Goal: Find specific page/section: Find specific page/section

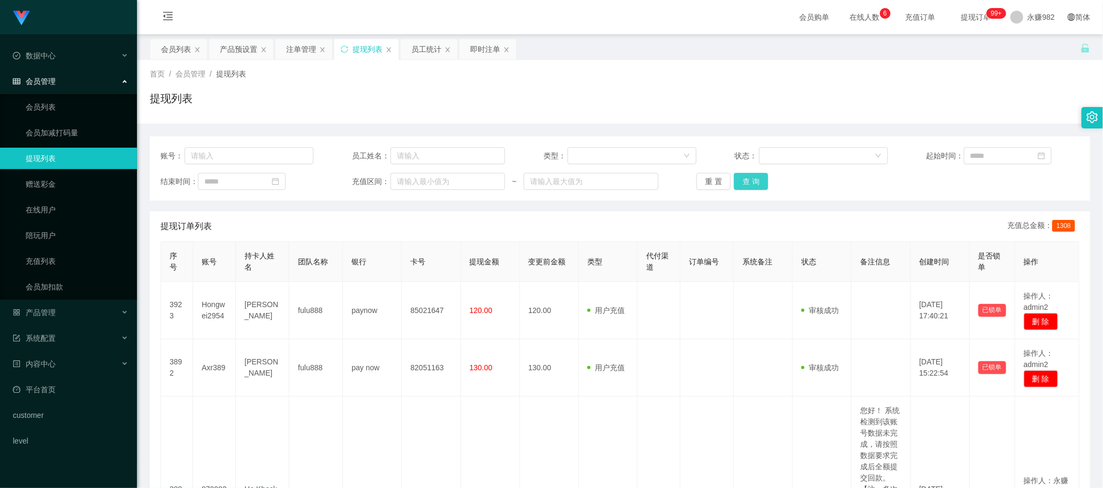
click at [756, 180] on button "查 询" at bounding box center [751, 181] width 34 height 17
click at [242, 54] on div "产品预设置" at bounding box center [238, 49] width 37 height 20
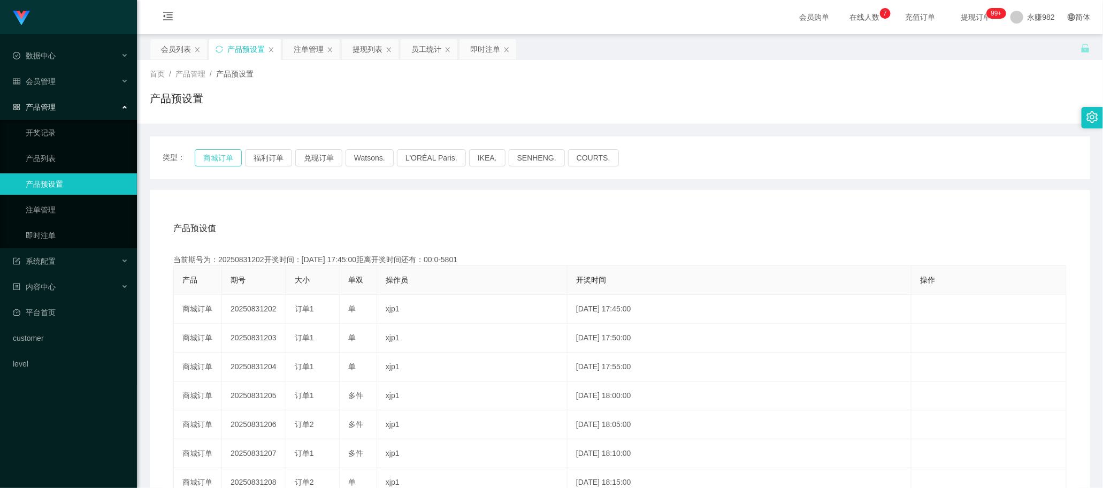
click at [226, 159] on button "商城订单" at bounding box center [218, 157] width 47 height 17
drag, startPoint x: 444, startPoint y: 212, endPoint x: 437, endPoint y: 210, distance: 7.5
click at [444, 212] on div "产品预设值 添加期号 当前期号为：20250831222开奖时间：[DATE] 19:25:00距离开奖时间还有：01:42 产品 期号 大小 单双 操作员 …" at bounding box center [620, 410] width 941 height 441
click at [303, 54] on div "注单管理" at bounding box center [309, 49] width 30 height 20
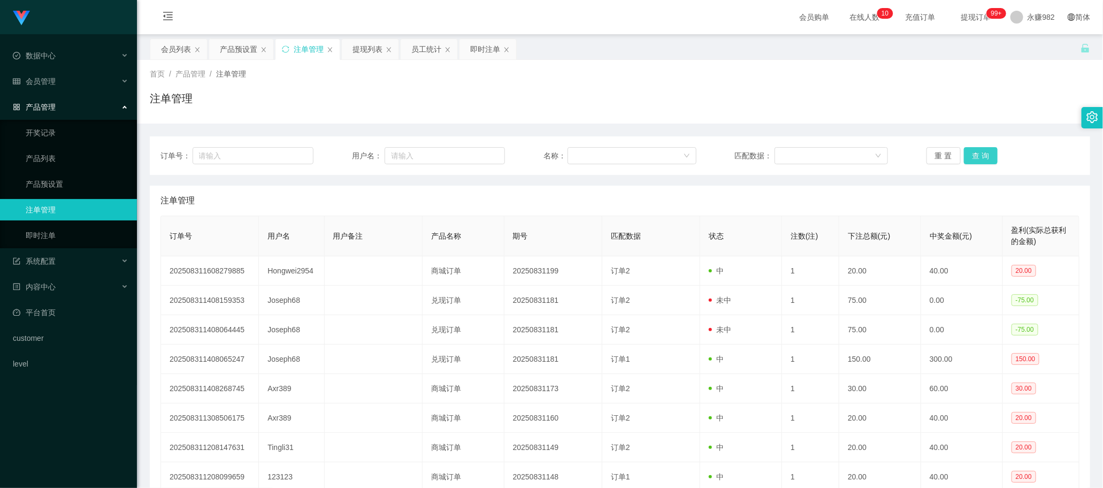
click at [982, 156] on button "查 询" at bounding box center [981, 155] width 34 height 17
drag, startPoint x: 552, startPoint y: 196, endPoint x: 619, endPoint y: 196, distance: 66.9
click at [554, 196] on div "注单管理" at bounding box center [620, 201] width 919 height 30
click at [976, 148] on button "查 询" at bounding box center [981, 155] width 34 height 17
click at [475, 178] on div "订单号： 用户名： 名称： 匹配数据： 重 置 查 询 注单管理 订单号 用户名 用户备注 产品名称 期号 匹配数据 状态 注数(注) 下注总额(元) 中奖金…" at bounding box center [620, 360] width 941 height 448
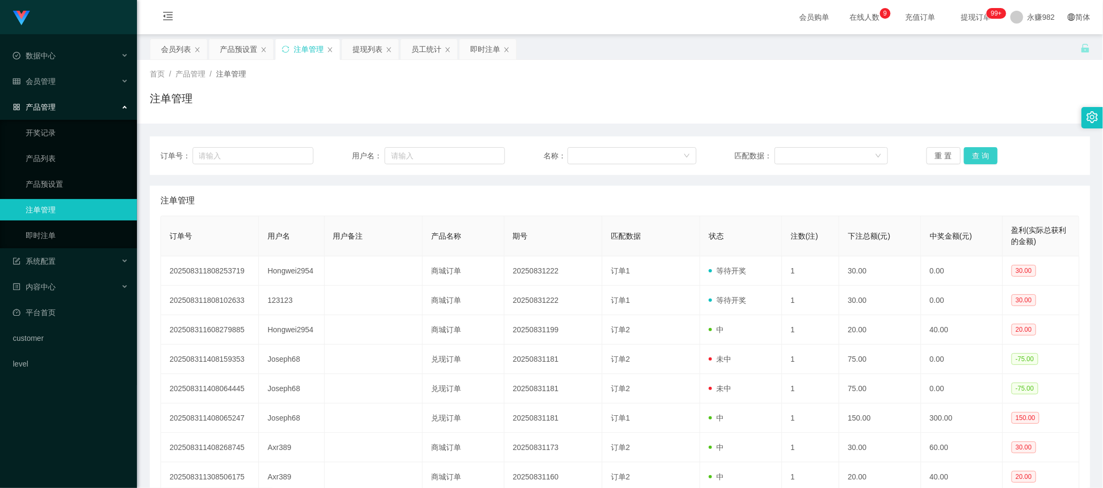
click at [978, 153] on button "查 询" at bounding box center [981, 155] width 34 height 17
click at [353, 42] on div "提现列表" at bounding box center [368, 49] width 30 height 20
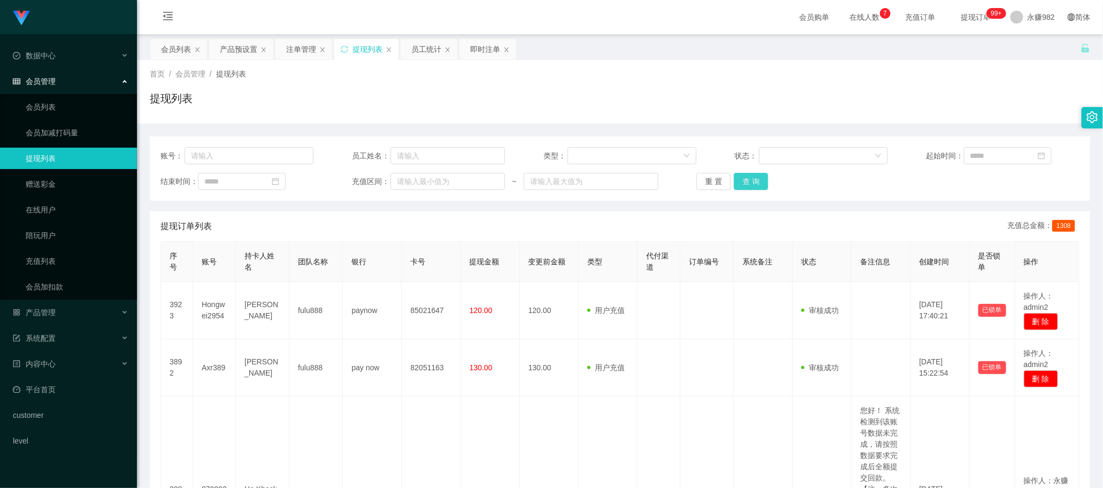
click at [745, 181] on button "查 询" at bounding box center [751, 181] width 34 height 17
click at [750, 183] on button "查 询" at bounding box center [751, 181] width 34 height 17
click at [496, 228] on div "提现订单列表 充值总金额： 1308" at bounding box center [620, 226] width 919 height 30
click at [752, 184] on button "查 询" at bounding box center [751, 181] width 34 height 17
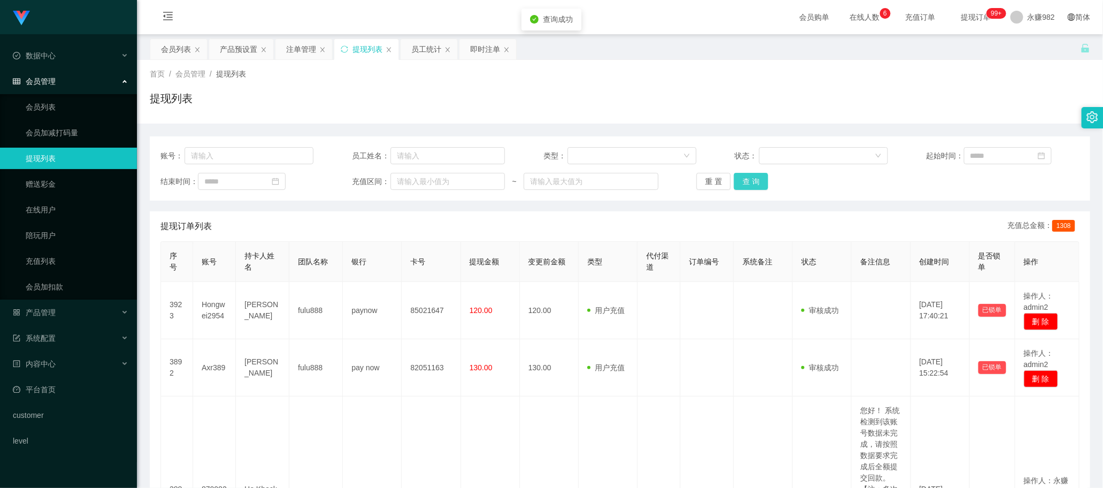
click at [752, 184] on button "查 询" at bounding box center [751, 181] width 34 height 17
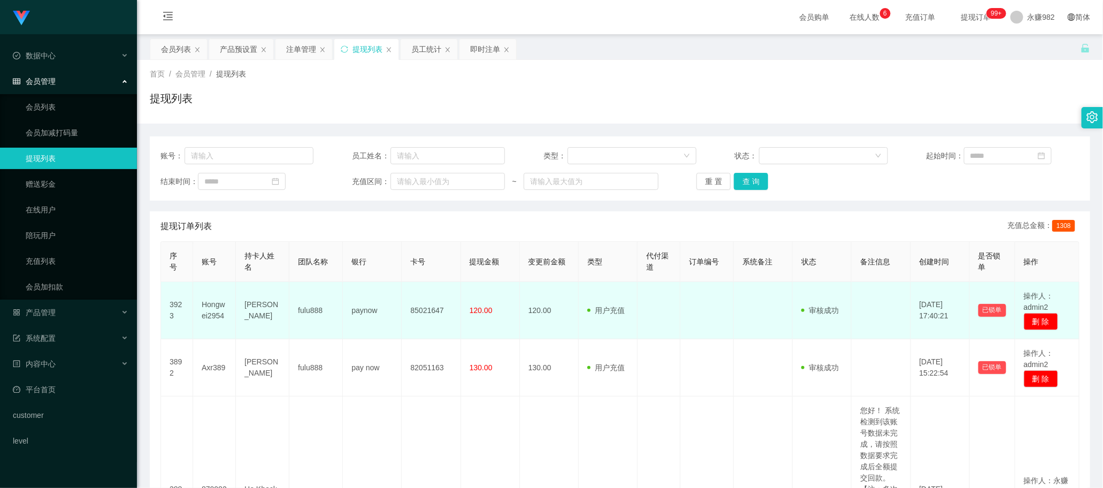
click at [665, 312] on td at bounding box center [659, 310] width 43 height 57
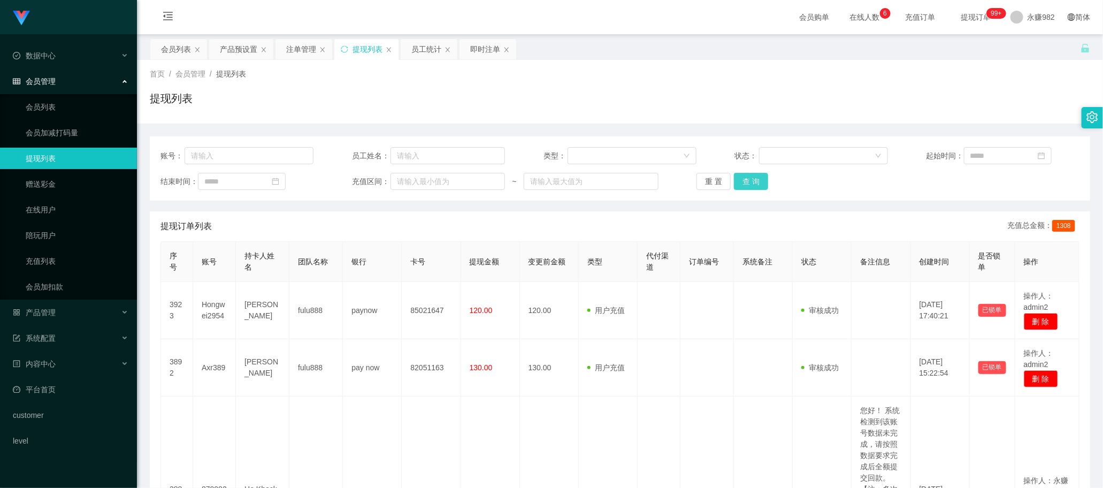
click at [761, 173] on button "查 询" at bounding box center [751, 181] width 34 height 17
click at [757, 178] on button "查 询" at bounding box center [751, 181] width 34 height 17
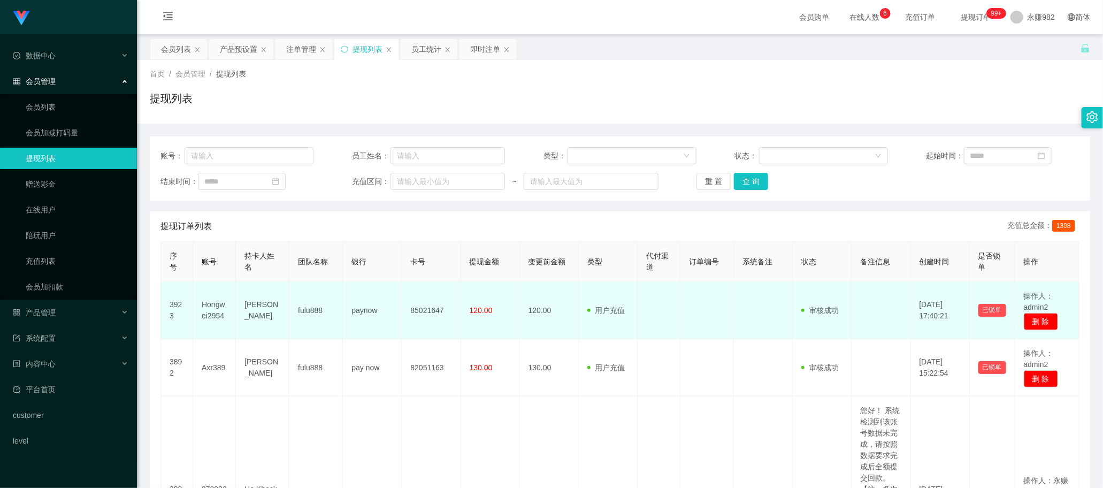
click at [542, 298] on td "120.00" at bounding box center [549, 310] width 59 height 57
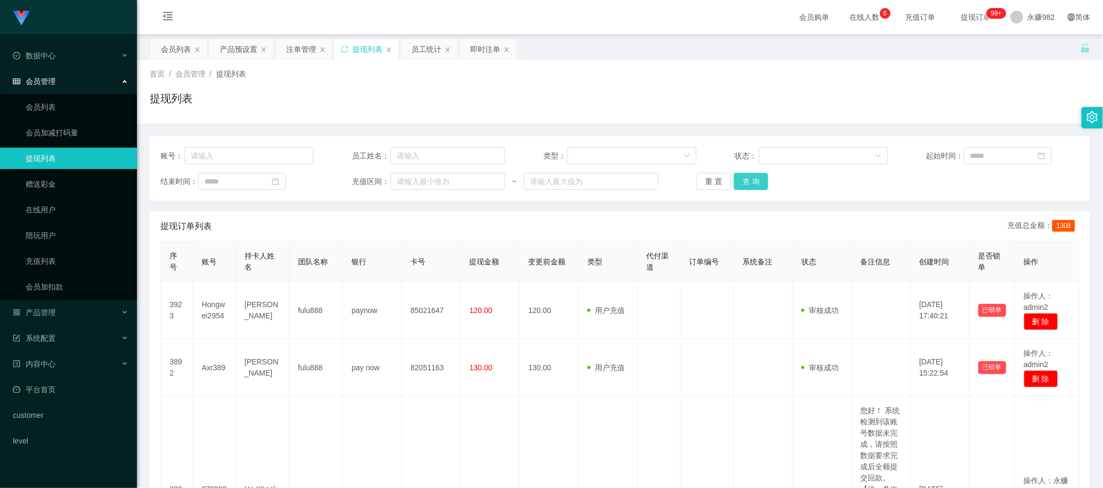
click at [756, 184] on button "查 询" at bounding box center [751, 181] width 34 height 17
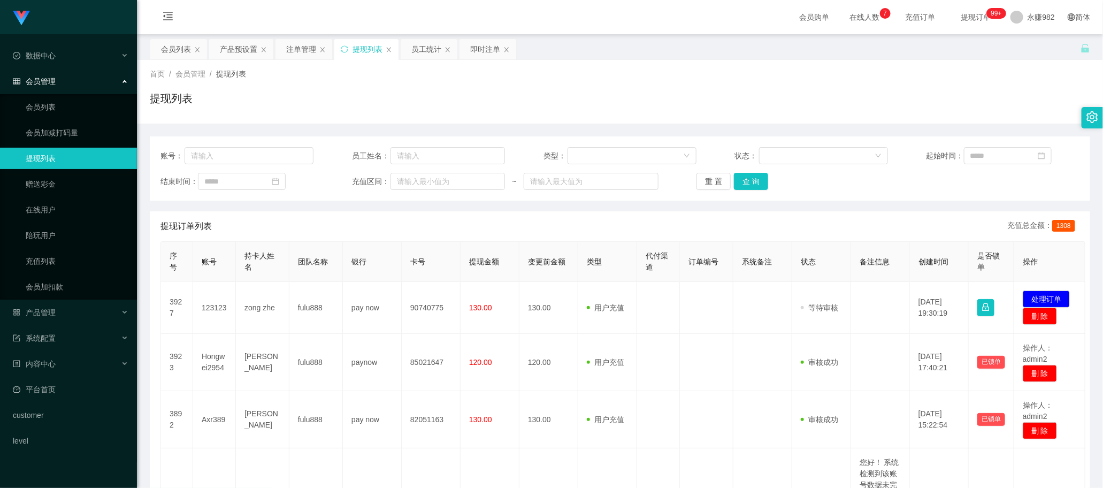
click at [624, 216] on div "提现订单列表 充值总金额： 1308" at bounding box center [620, 226] width 919 height 30
click at [753, 177] on button "查 询" at bounding box center [751, 181] width 34 height 17
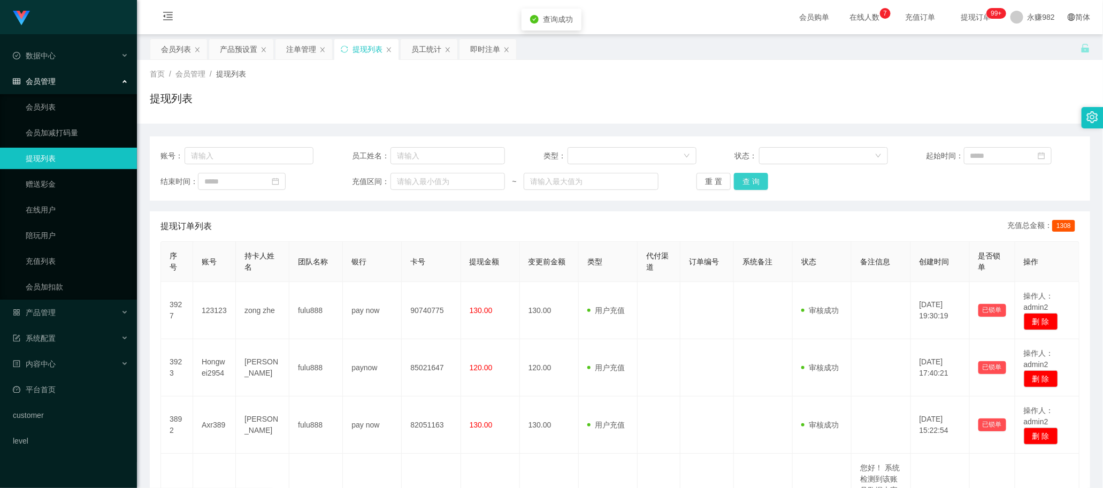
click at [753, 177] on button "查 询" at bounding box center [751, 181] width 34 height 17
click at [752, 188] on button "查 询" at bounding box center [751, 181] width 34 height 17
click at [744, 174] on button "查 询" at bounding box center [751, 181] width 34 height 17
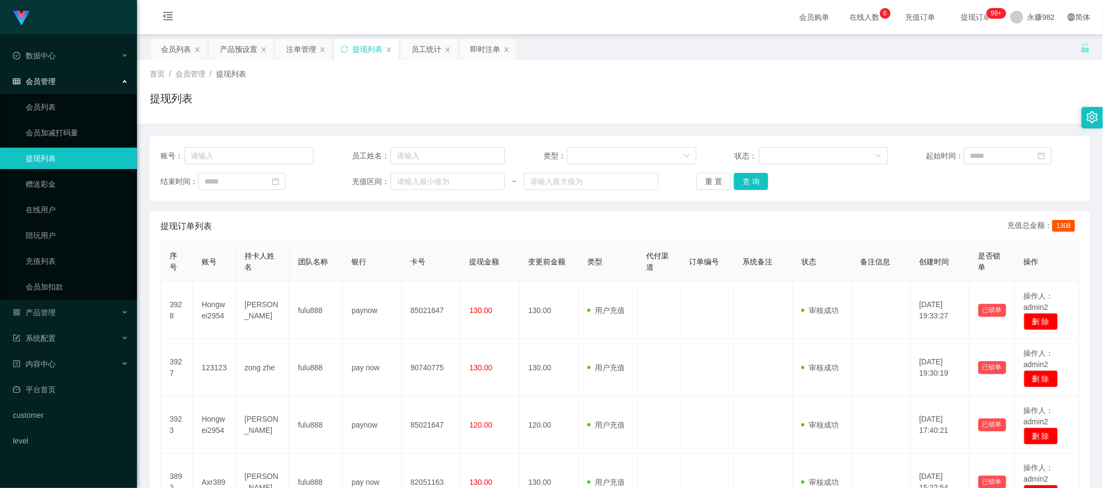
click at [37, 150] on link "提现列表" at bounding box center [77, 158] width 103 height 21
click at [755, 185] on button "查 询" at bounding box center [751, 181] width 34 height 17
click at [427, 49] on div "员工统计" at bounding box center [427, 49] width 30 height 20
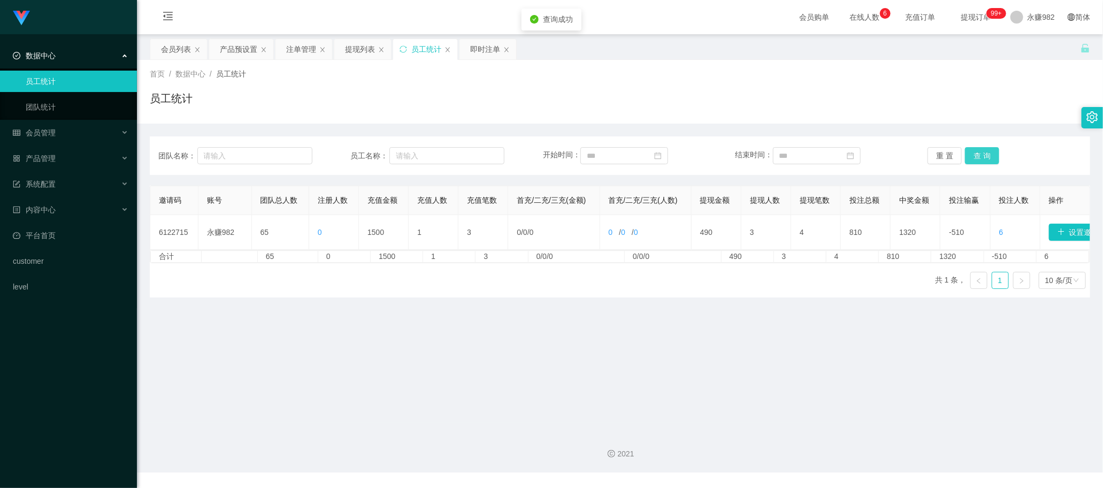
click at [971, 157] on button "查 询" at bounding box center [982, 155] width 34 height 17
drag, startPoint x: 533, startPoint y: 309, endPoint x: 542, endPoint y: 308, distance: 8.6
click at [533, 309] on main "关闭左侧 关闭右侧 关闭其它 刷新页面 会员列表 产品预设置 注单管理 提现列表 员工统计 即时注单 首页 / 数据中心 / 员工统计 / 员工统计 团队名称…" at bounding box center [620, 228] width 966 height 388
click at [973, 158] on button "查 询" at bounding box center [982, 155] width 34 height 17
click at [591, 319] on main "关闭左侧 关闭右侧 关闭其它 刷新页面 会员列表 产品预设置 注单管理 提现列表 员工统计 即时注单 首页 / 数据中心 / 员工统计 / 员工统计 团队名称…" at bounding box center [620, 228] width 966 height 388
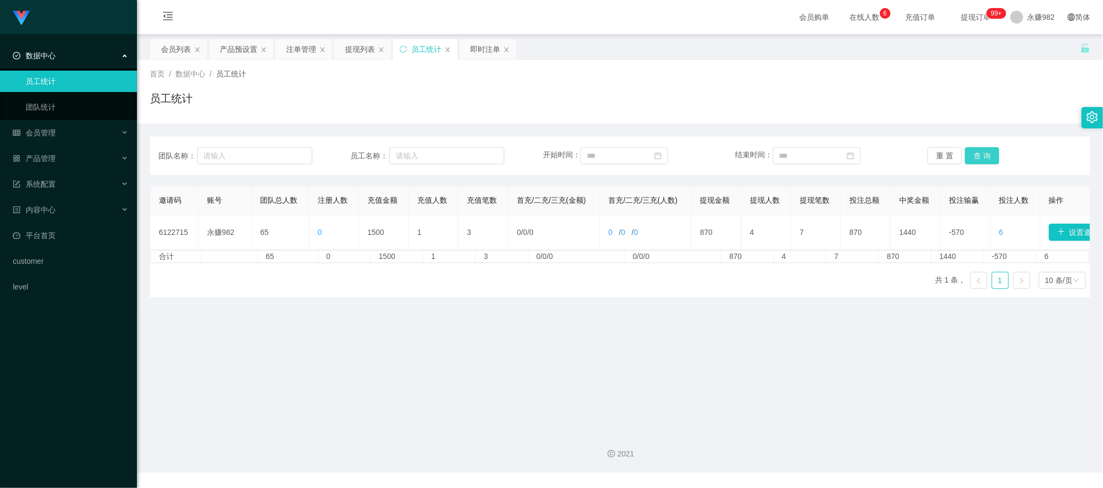
click at [986, 156] on button "查 询" at bounding box center [982, 155] width 34 height 17
